Goal: Task Accomplishment & Management: Use online tool/utility

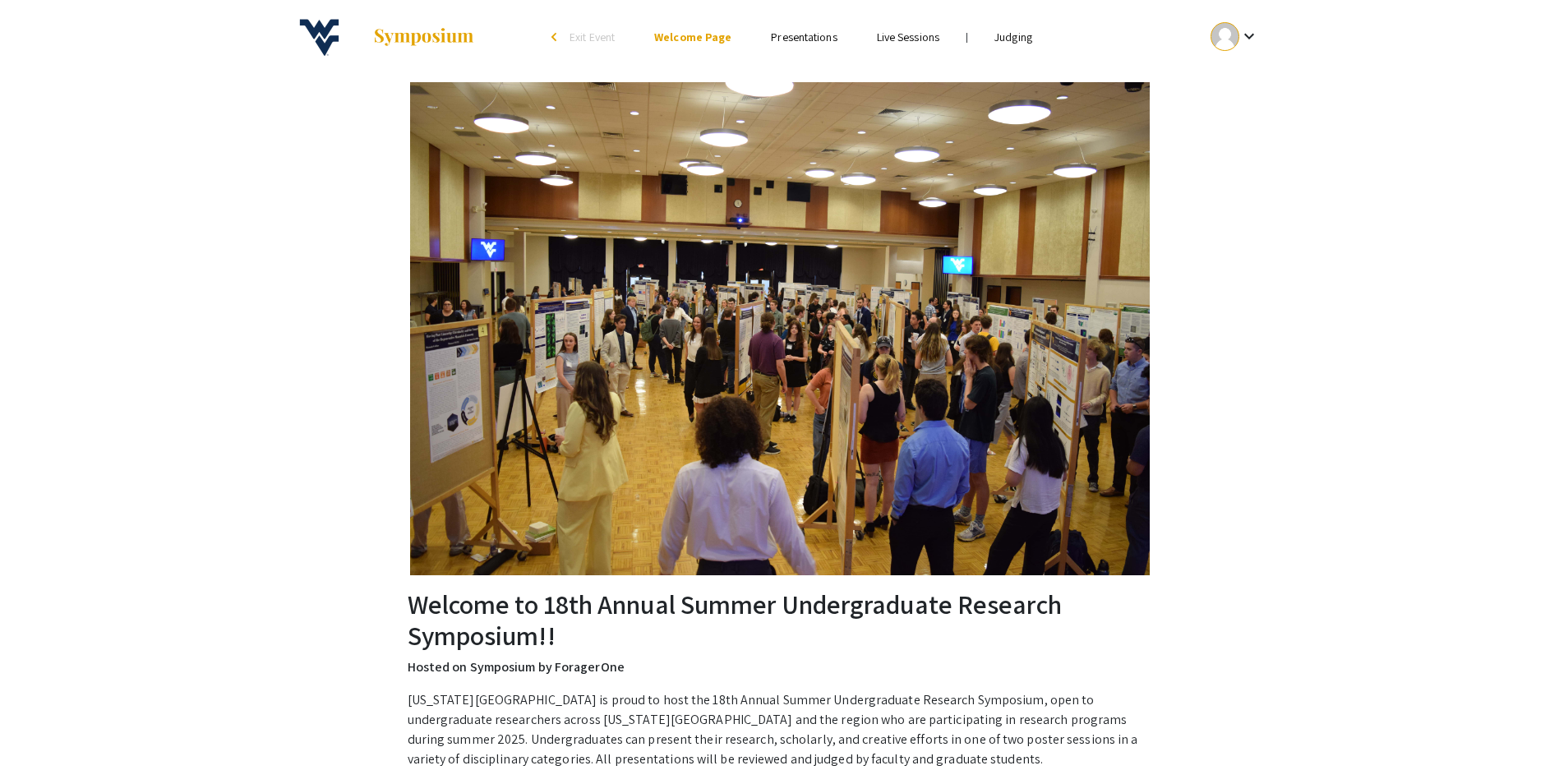
click at [1008, 39] on link "Judging" at bounding box center [1014, 37] width 38 height 15
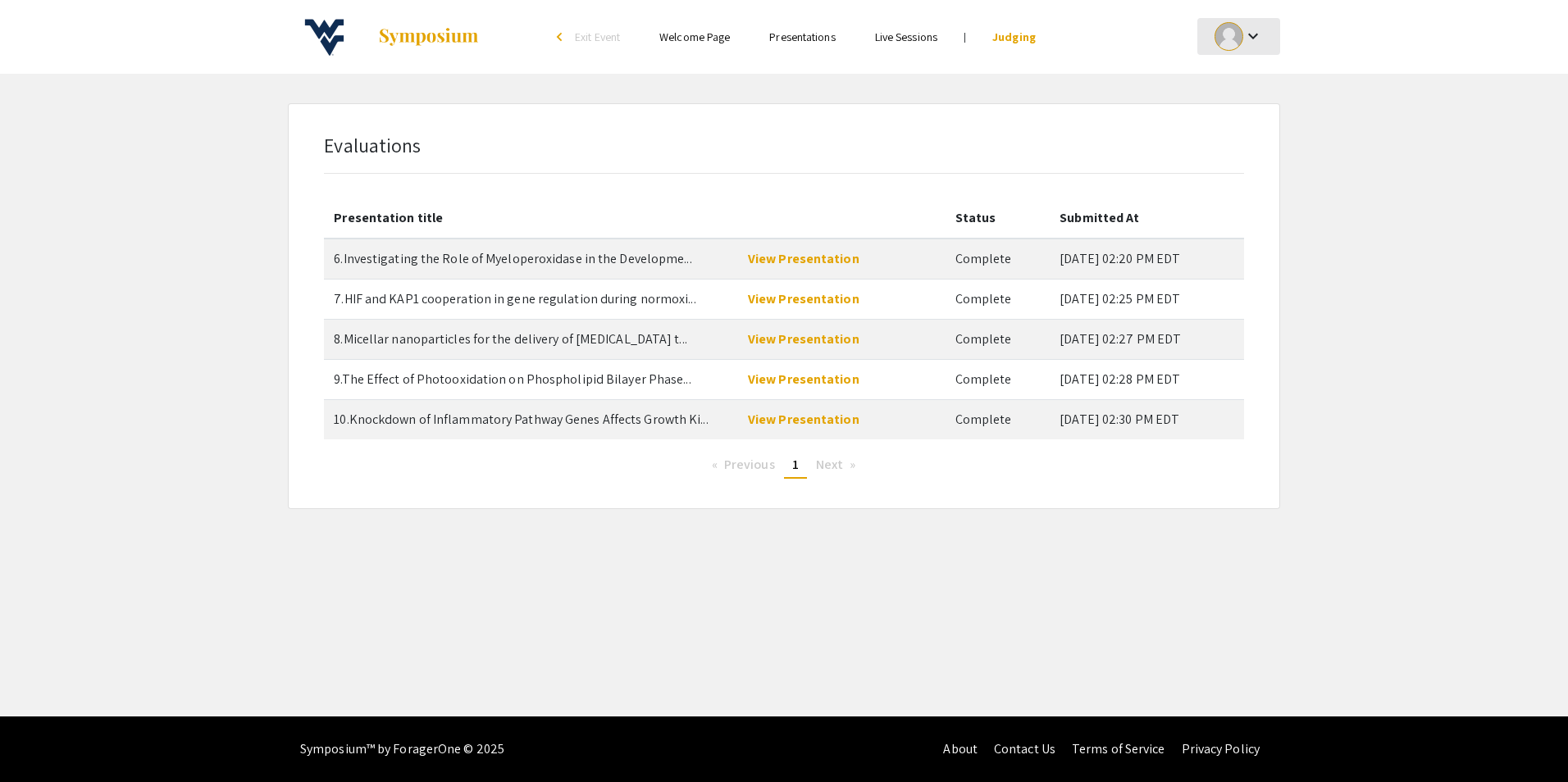
click at [1251, 41] on mat-icon "keyboard_arrow_down" at bounding box center [1253, 36] width 20 height 20
click at [1243, 77] on button "My Account" at bounding box center [1247, 81] width 101 height 40
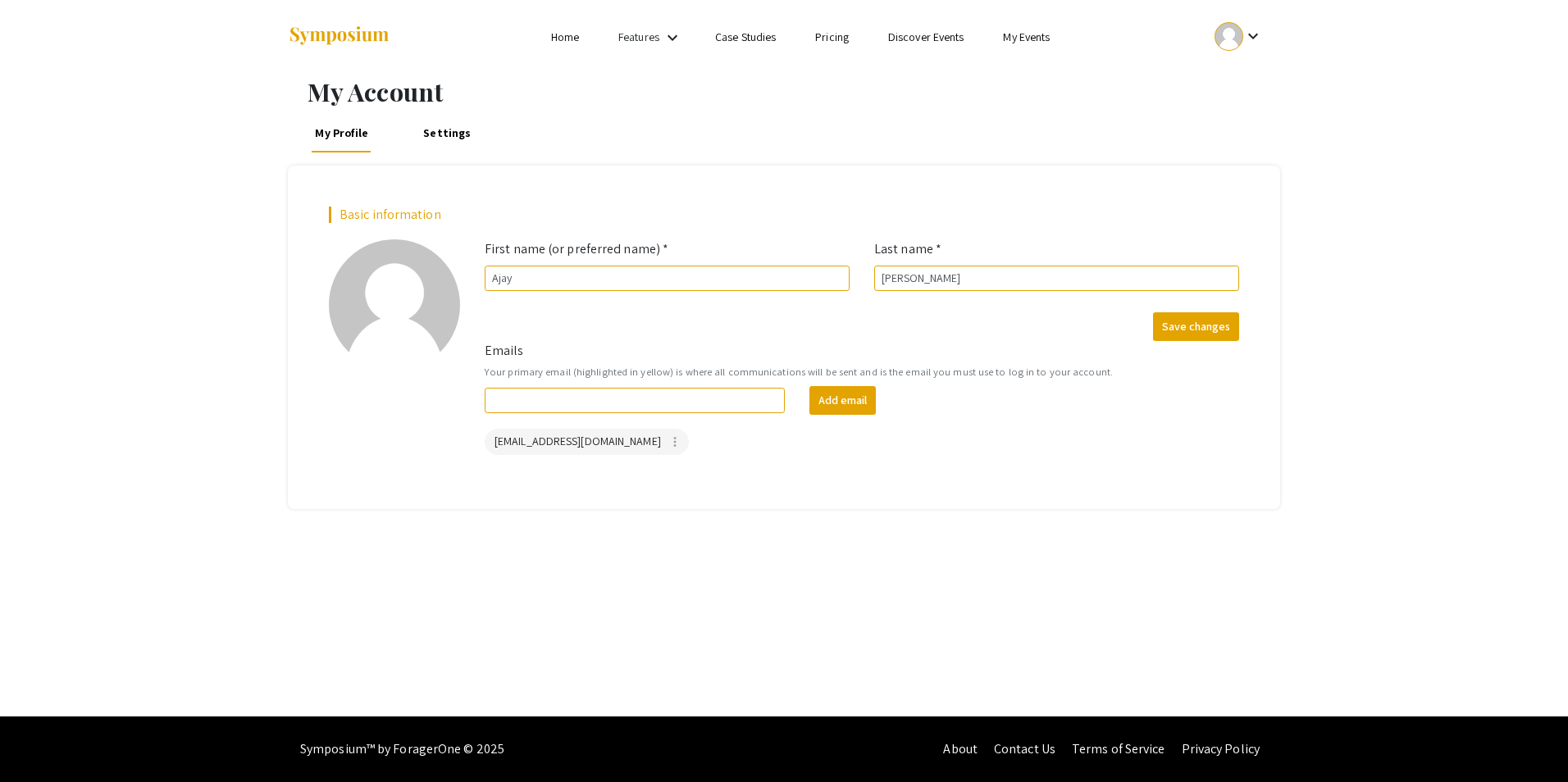
click at [1252, 38] on mat-icon "keyboard_arrow_down" at bounding box center [1253, 36] width 20 height 20
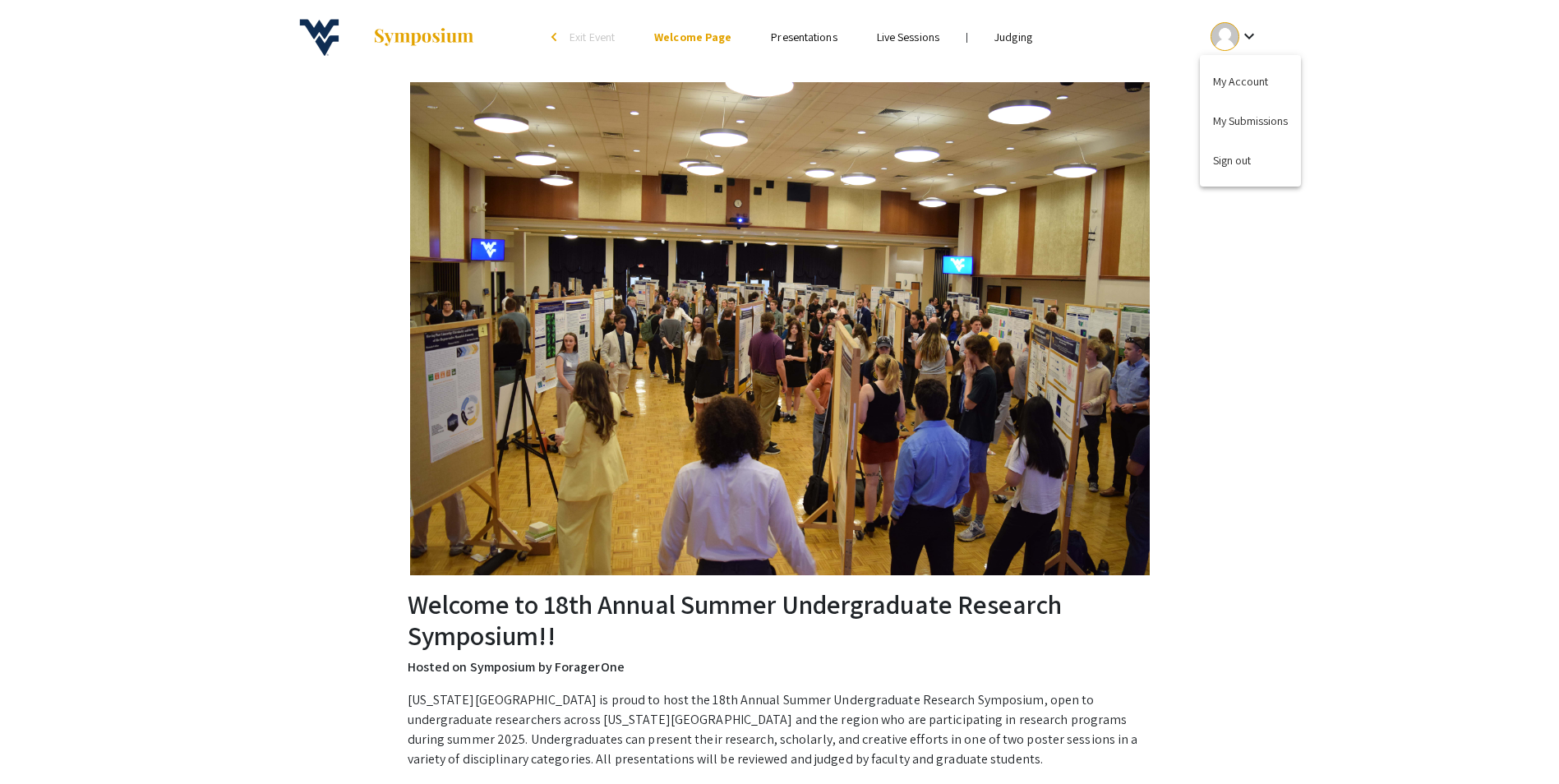
click at [1019, 44] on div at bounding box center [779, 392] width 1559 height 784
click at [1017, 37] on link "Judging" at bounding box center [1014, 37] width 38 height 15
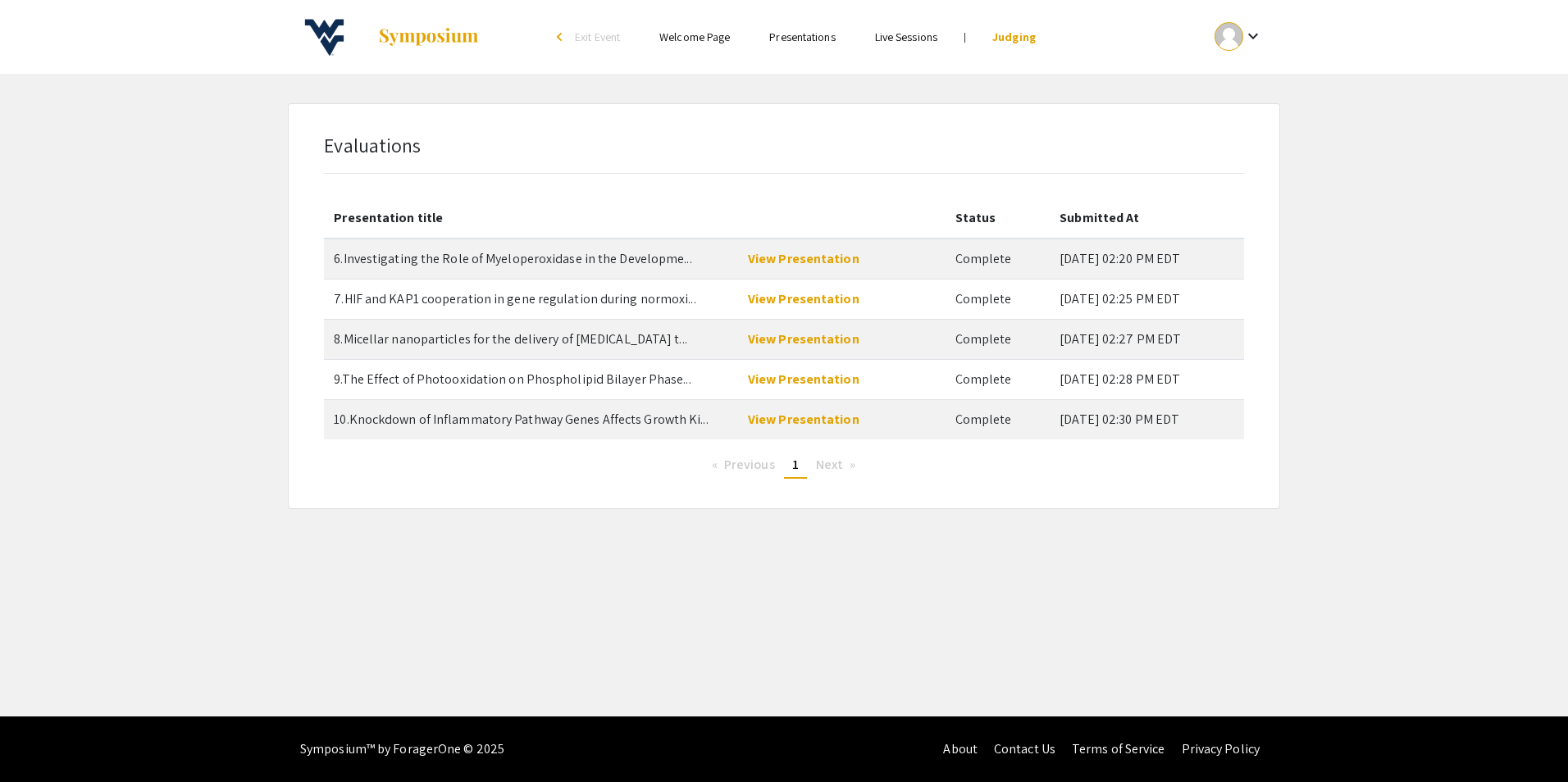
click at [831, 473] on li "Next page" at bounding box center [836, 465] width 56 height 25
click at [831, 461] on span "Next page" at bounding box center [829, 464] width 27 height 17
